Goal: Navigation & Orientation: Find specific page/section

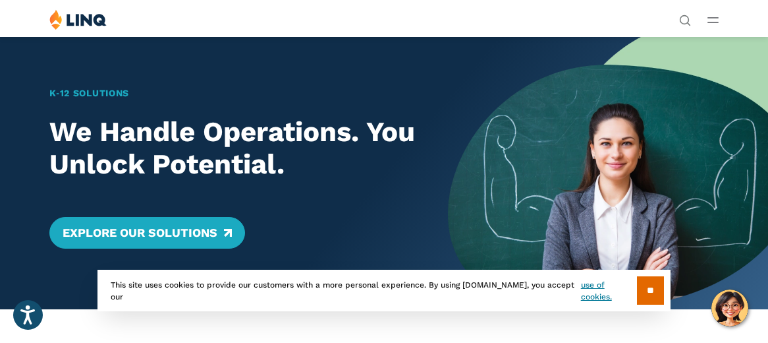
click at [712, 18] on line "Open Main Menu" at bounding box center [713, 18] width 10 height 0
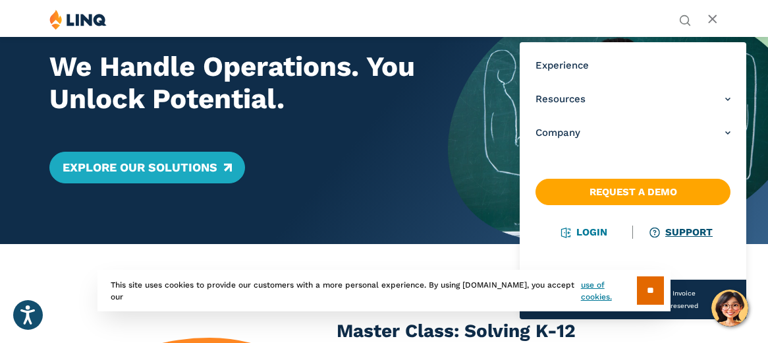
scroll to position [66, 0]
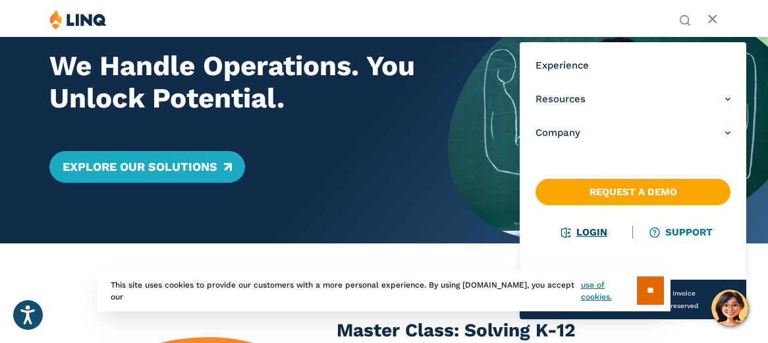
click at [590, 233] on link "Login" at bounding box center [584, 232] width 45 height 12
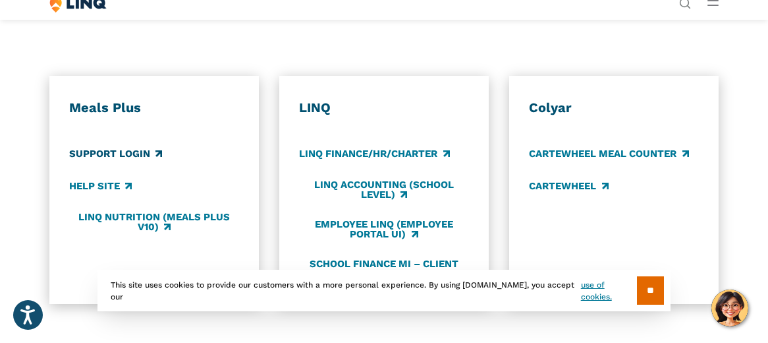
scroll to position [593, 0]
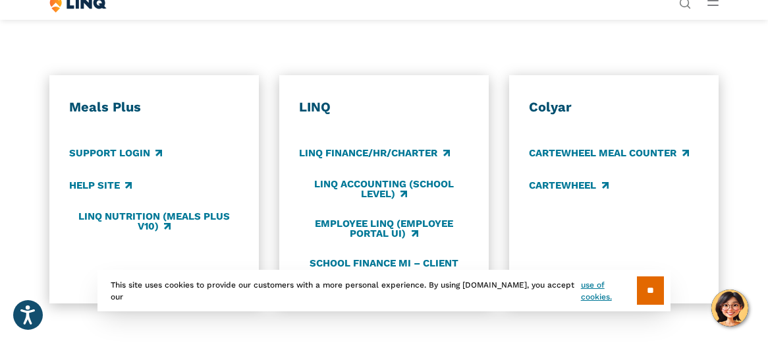
click at [138, 144] on div "Meals Plus Support Login Help Site LINQ Nutrition (Meals Plus v10)" at bounding box center [153, 189] width 169 height 180
click at [126, 160] on link "Support Login" at bounding box center [115, 153] width 93 height 14
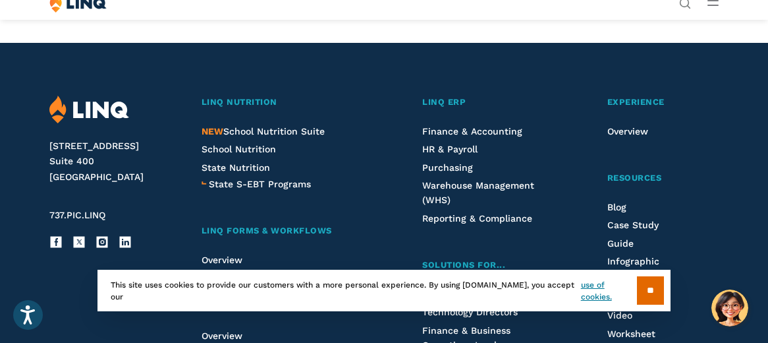
scroll to position [1318, 0]
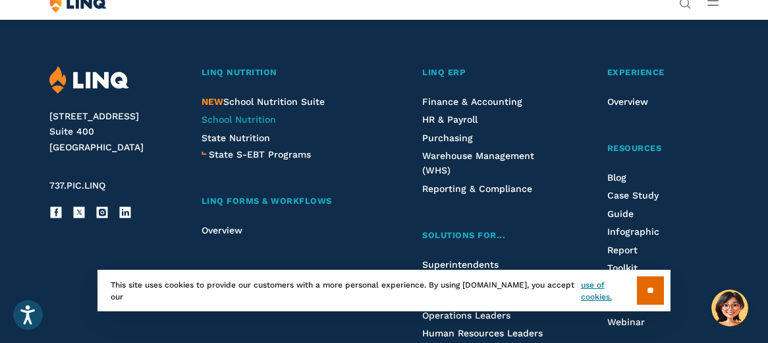
click at [249, 114] on span "School Nutrition" at bounding box center [239, 119] width 74 height 11
